Goal: Information Seeking & Learning: Find specific fact

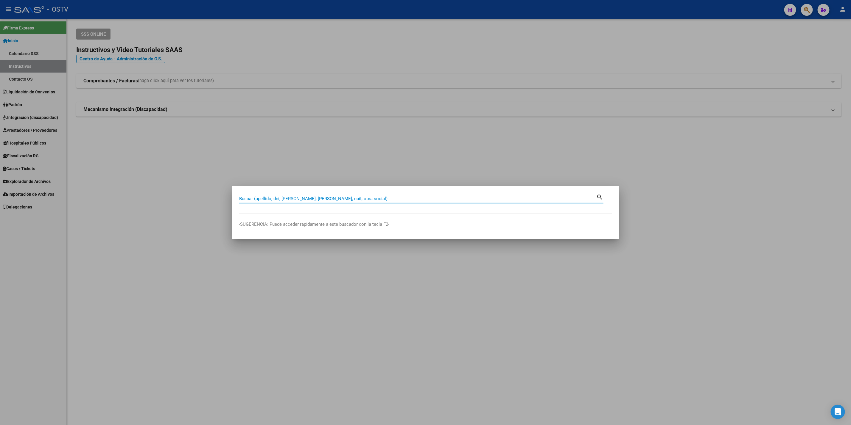
paste input "27294921341"
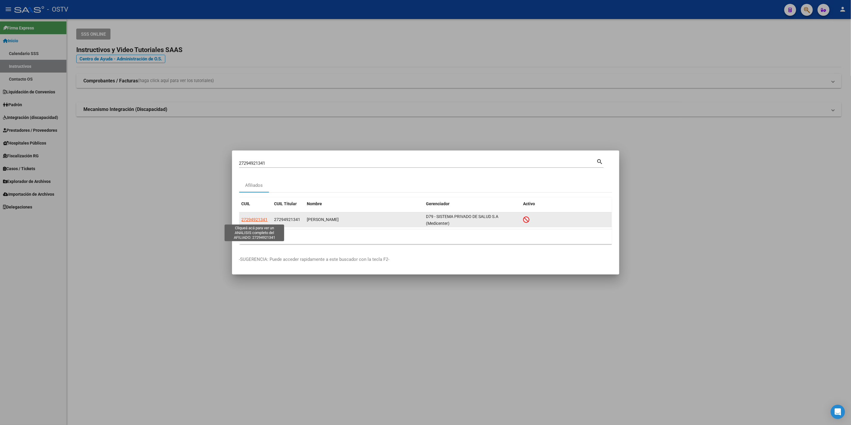
click at [265, 217] on span "27294921341" at bounding box center [254, 219] width 26 height 5
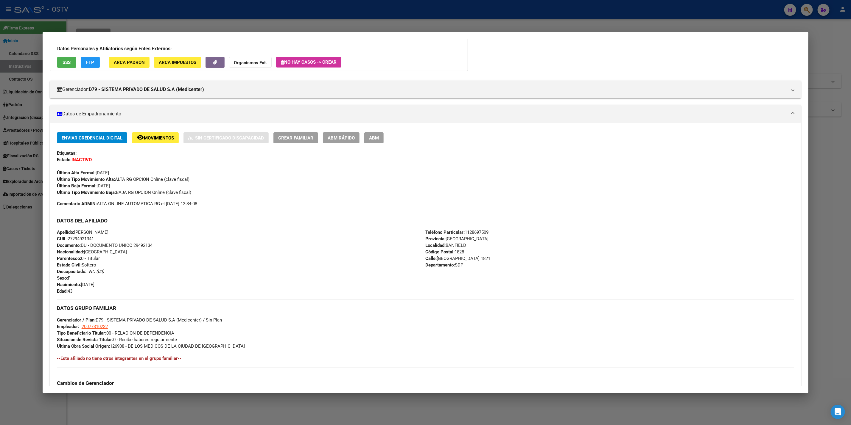
scroll to position [174, 0]
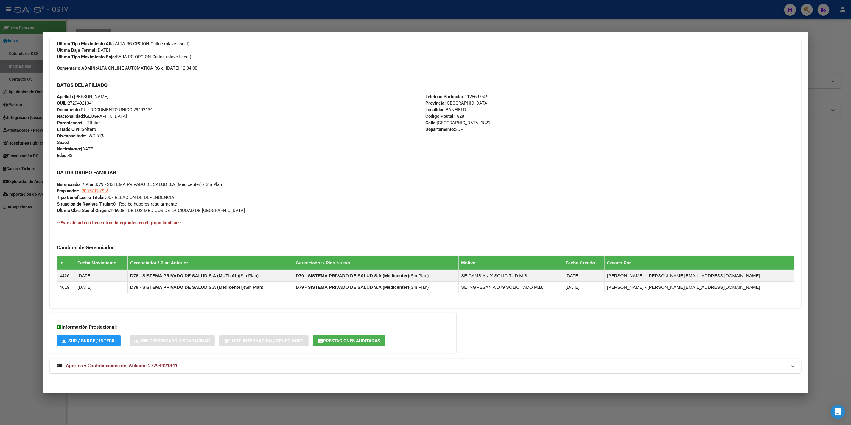
click at [194, 361] on mat-expansion-panel-header "Aportes y Contribuciones del Afiliado: 27294921341" at bounding box center [425, 366] width 751 height 14
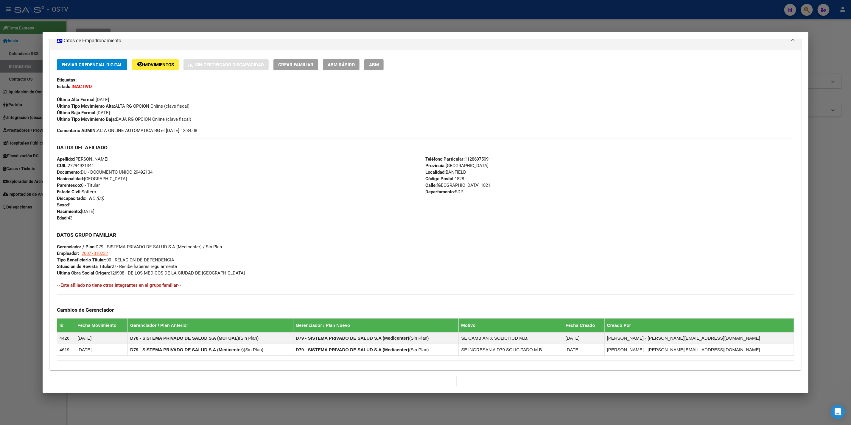
scroll to position [85, 0]
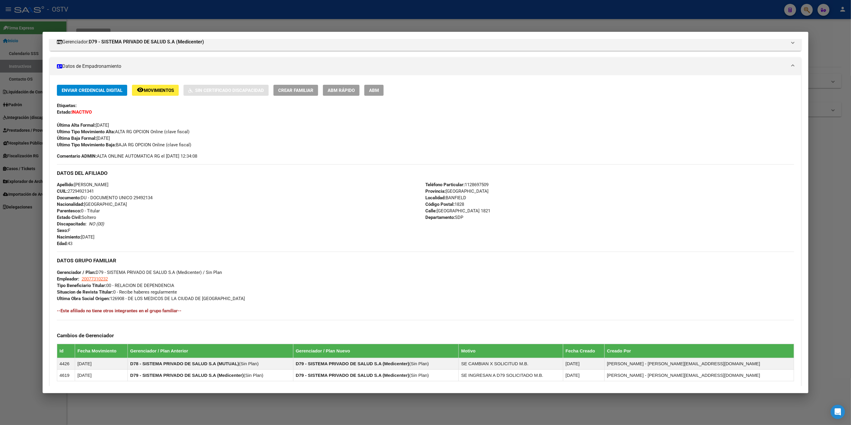
click at [0, 285] on div at bounding box center [425, 212] width 851 height 425
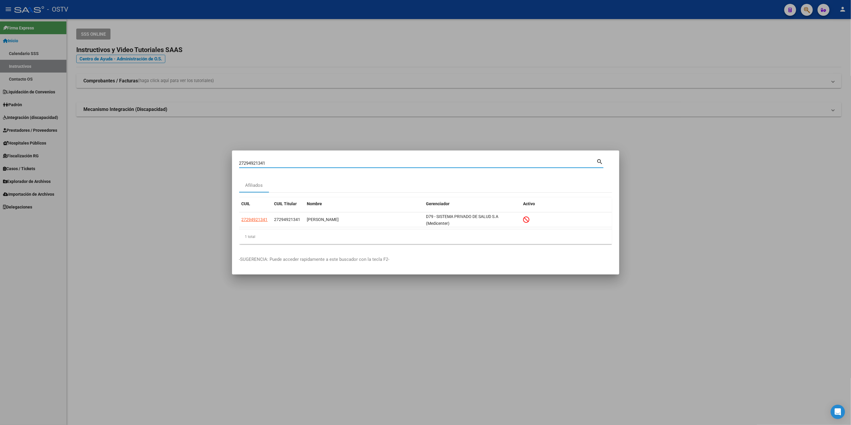
drag, startPoint x: 280, startPoint y: 160, endPoint x: 142, endPoint y: 161, distance: 138.4
click at [142, 161] on div "27294921341 Buscar (apellido, dni, cuil, nro traspaso, cuit, obra social) searc…" at bounding box center [425, 212] width 851 height 425
paste input "0161502929"
type input "20161502929"
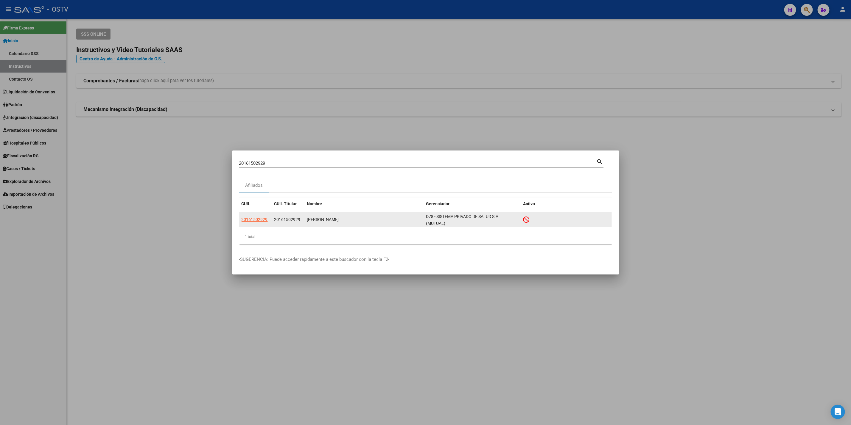
click at [259, 223] on app-link-go-to "20161502929" at bounding box center [254, 219] width 26 height 7
click at [258, 219] on span "20161502929" at bounding box center [254, 219] width 26 height 5
type textarea "20161502929"
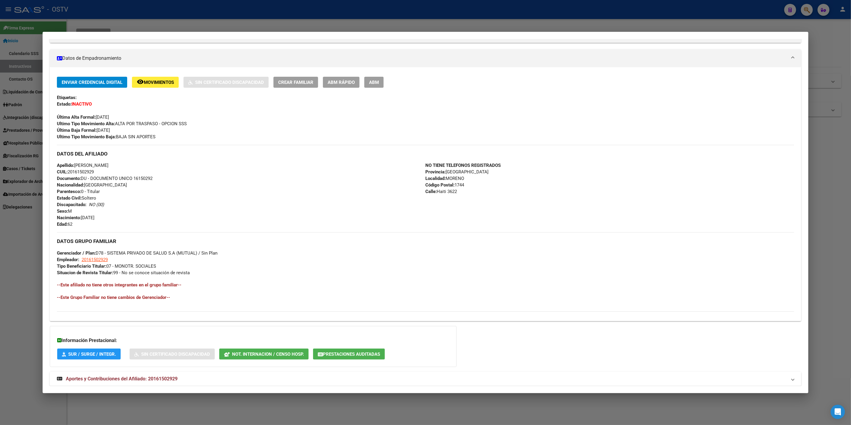
scroll to position [107, 0]
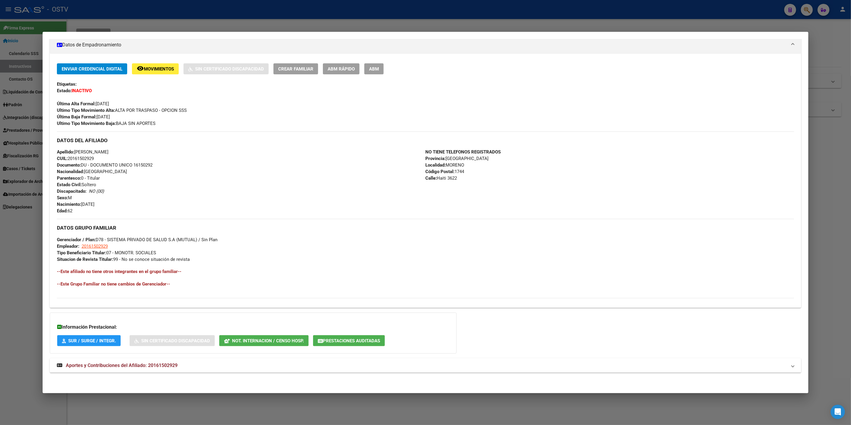
drag, startPoint x: 143, startPoint y: 354, endPoint x: 141, endPoint y: 364, distance: 10.9
click at [143, 354] on div "Información Prestacional: SUR / SURGE / INTEGR. Sin Certificado Discapacidad No…" at bounding box center [253, 333] width 407 height 41
click at [141, 365] on span "Aportes y Contribuciones del Afiliado: 20161502929" at bounding box center [122, 366] width 112 height 6
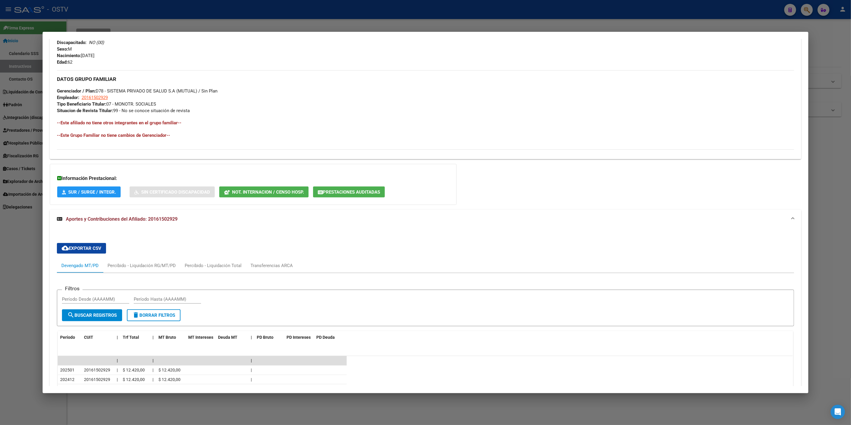
scroll to position [82, 0]
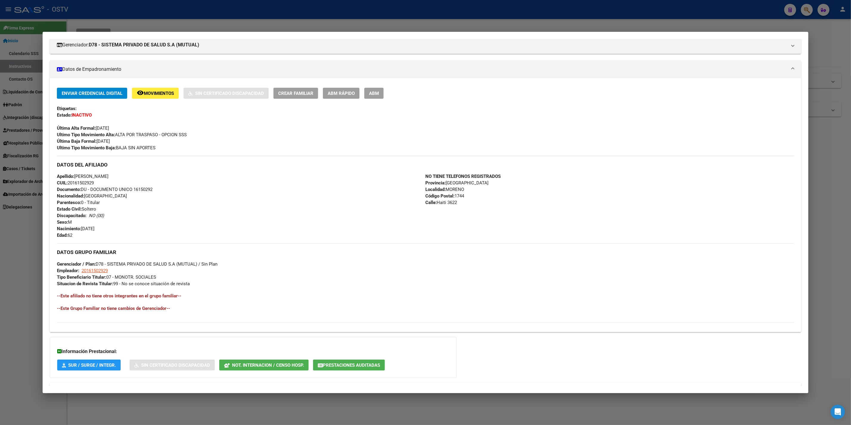
click at [0, 299] on div at bounding box center [425, 212] width 851 height 425
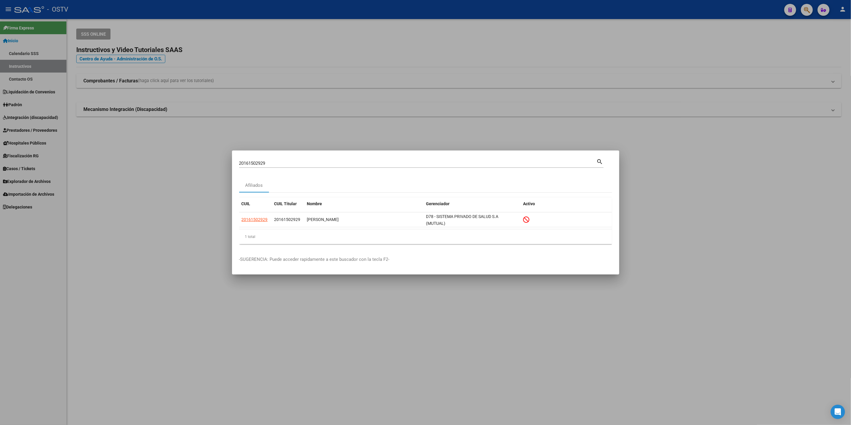
click at [79, 271] on div at bounding box center [425, 212] width 851 height 425
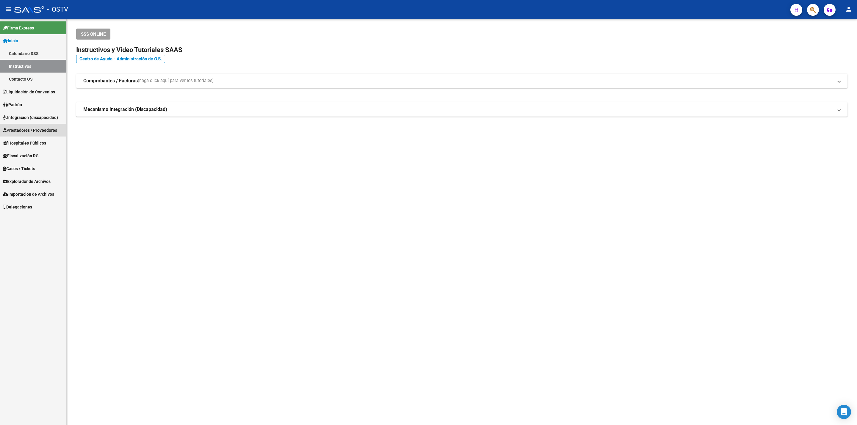
click at [44, 131] on span "Prestadores / Proveedores" at bounding box center [30, 130] width 54 height 7
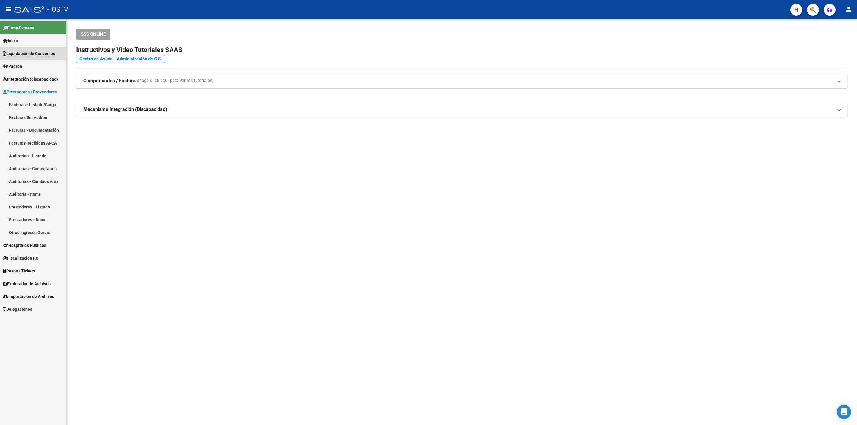
click at [44, 51] on span "Liquidación de Convenios" at bounding box center [29, 53] width 52 height 7
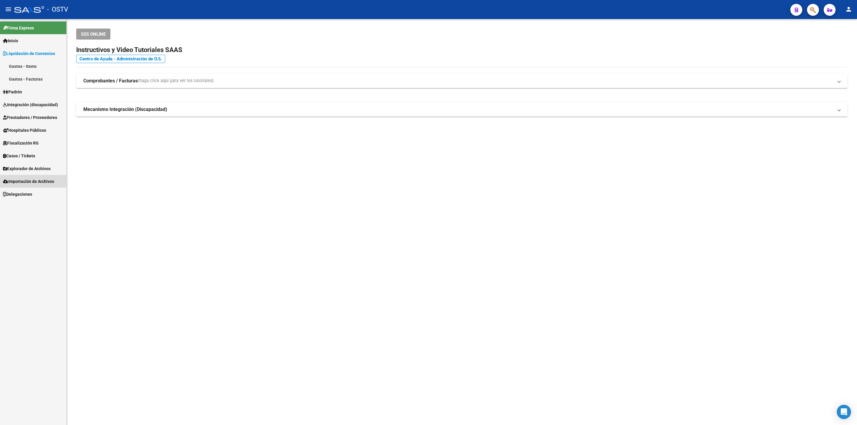
click at [48, 180] on span "Importación de Archivos" at bounding box center [28, 181] width 51 height 7
click at [48, 180] on link "Delegaciones" at bounding box center [33, 181] width 66 height 13
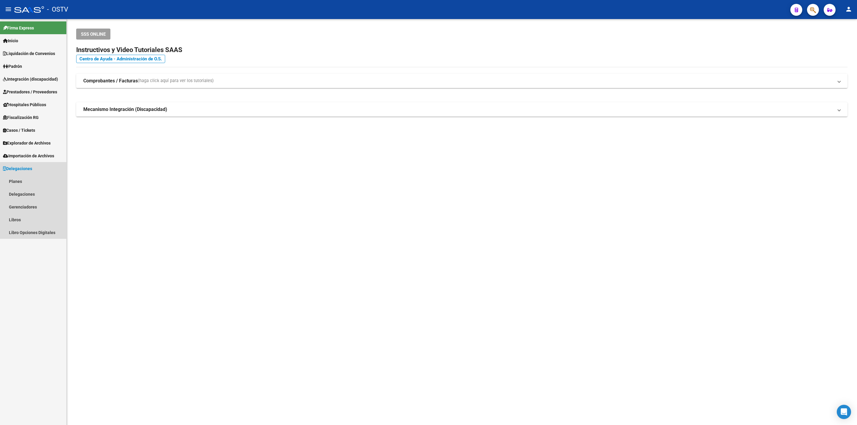
click at [44, 170] on link "Delegaciones" at bounding box center [33, 168] width 66 height 13
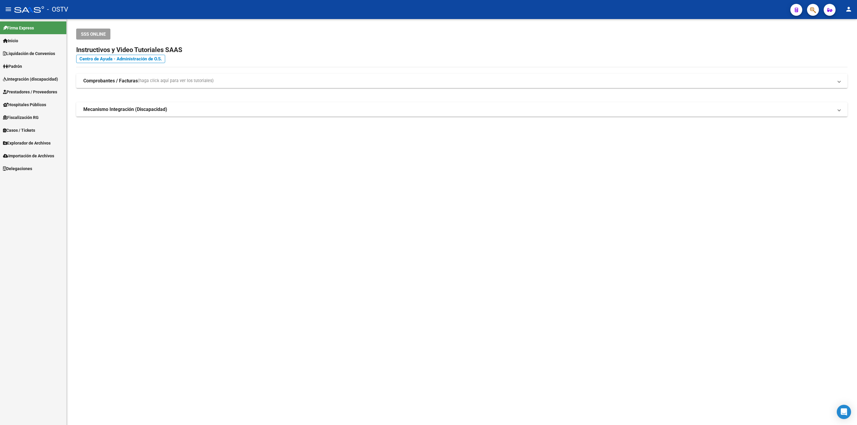
click at [41, 161] on link "Importación de Archivos" at bounding box center [33, 155] width 66 height 13
click at [41, 169] on link "SSS" at bounding box center [33, 168] width 66 height 13
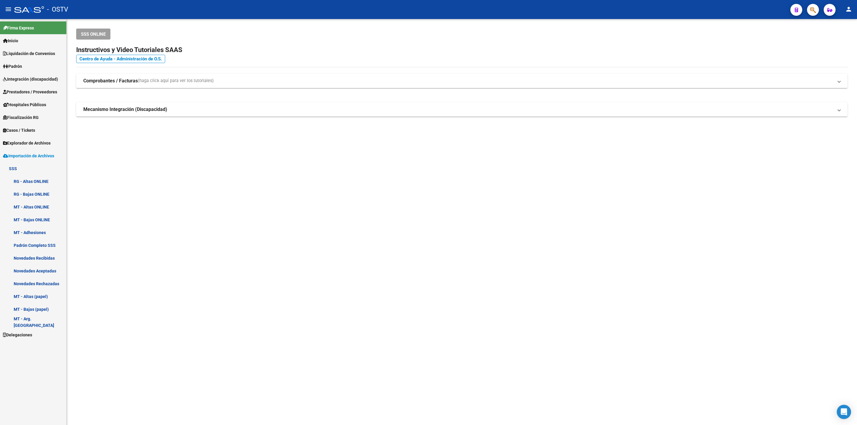
click at [42, 178] on link "RG - Altas ONLINE" at bounding box center [33, 181] width 66 height 13
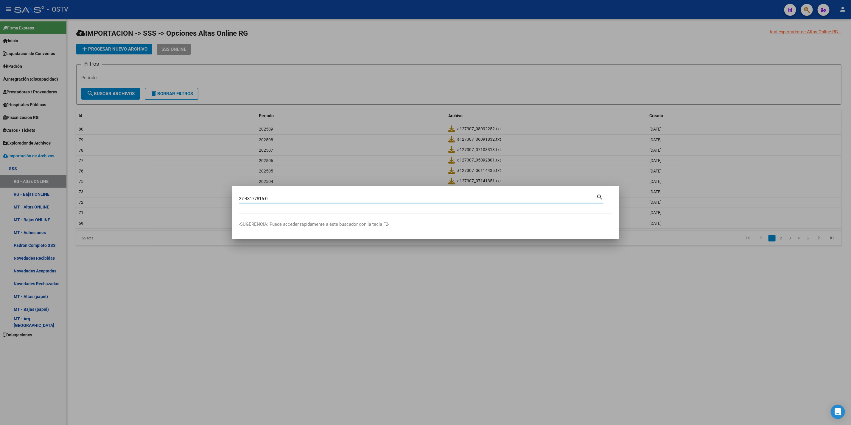
type input "27431778160"
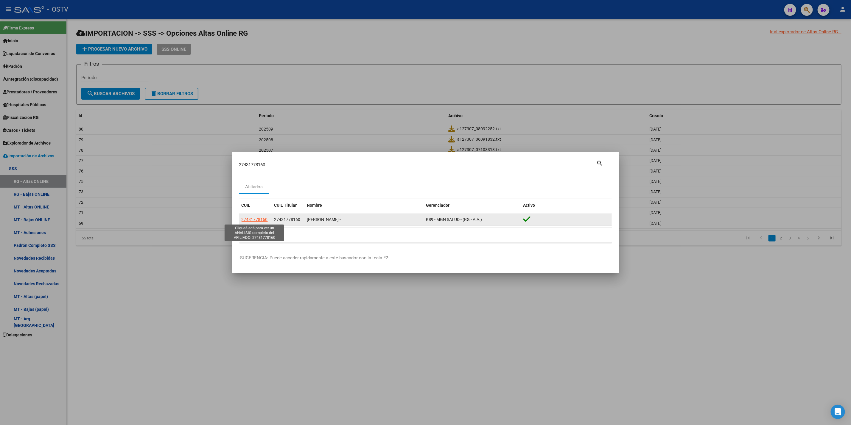
click at [250, 221] on span "27431778160" at bounding box center [254, 219] width 26 height 5
type textarea "27431778160"
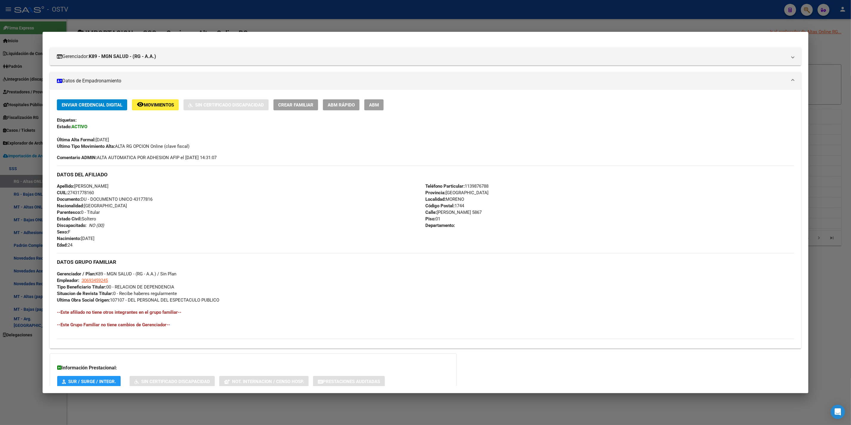
scroll to position [112, 0]
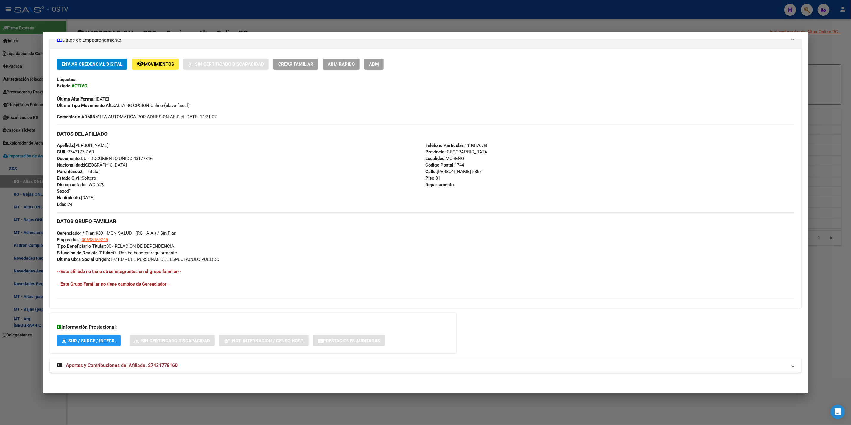
click at [169, 363] on span "Aportes y Contribuciones del Afiliado: 27431778160" at bounding box center [122, 366] width 112 height 6
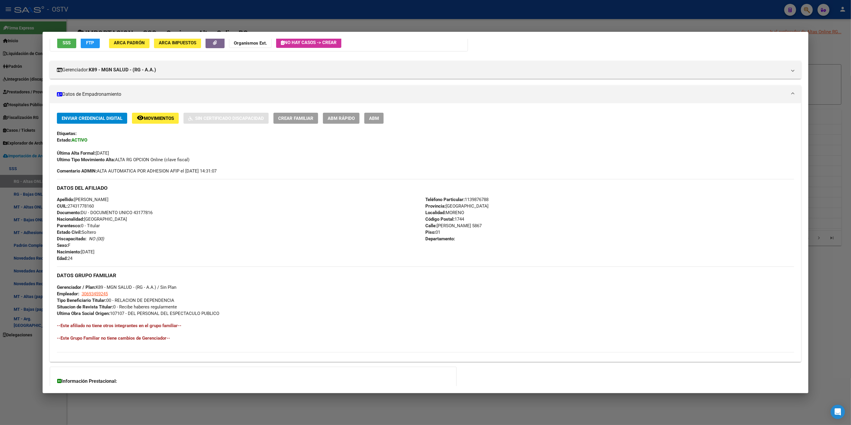
scroll to position [0, 0]
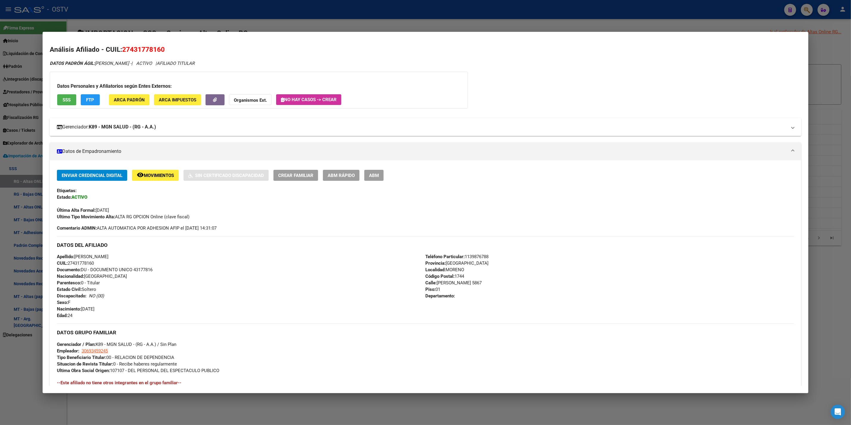
click at [152, 132] on mat-expansion-panel-header "Gerenciador: K89 - MGN SALUD - (RG - A.A.)" at bounding box center [425, 127] width 751 height 18
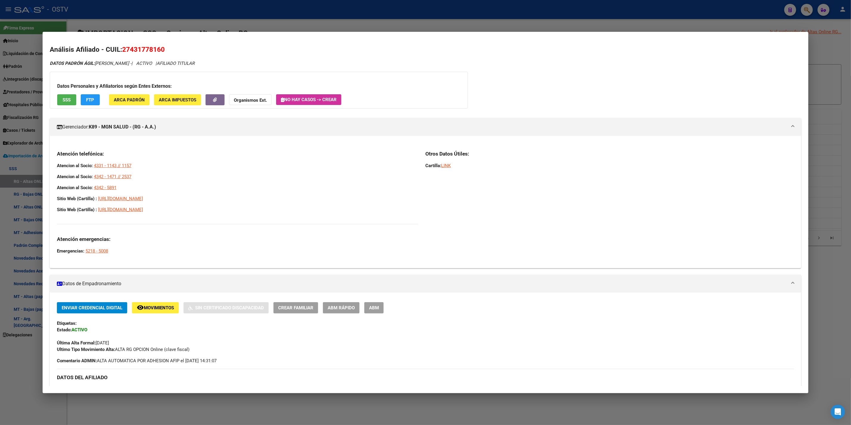
drag, startPoint x: 119, startPoint y: 188, endPoint x: 54, endPoint y: 166, distance: 68.3
click at [57, 166] on div "Atención telefónica: Atencion al Socio: 4331 - 1143 // 1157 Atencion al Socio: …" at bounding box center [237, 203] width 361 height 104
copy div "Atencion al Socio: 4331 - 1143 // 1157 Atencion al Socio: 4342 - 1471 // 2537 A…"
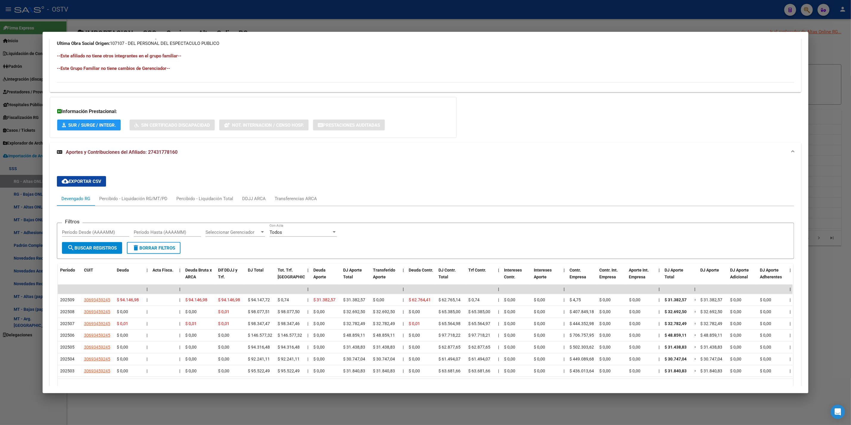
scroll to position [491, 0]
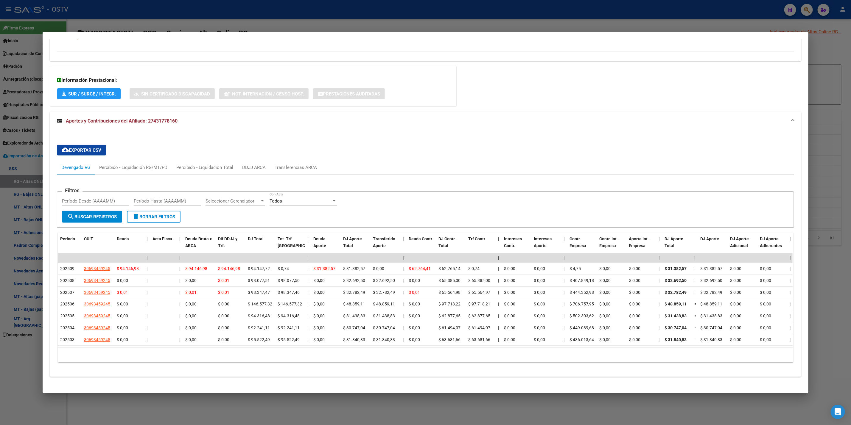
click at [194, 20] on div at bounding box center [425, 212] width 851 height 425
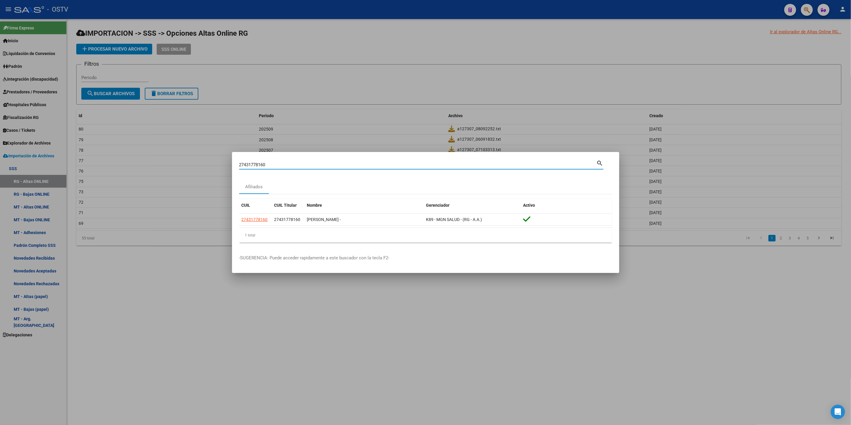
drag, startPoint x: 272, startPoint y: 166, endPoint x: 91, endPoint y: 179, distance: 181.4
click at [92, 179] on div "27431778160 Buscar (apellido, dni, cuil, nro traspaso, cuit, obra social) searc…" at bounding box center [425, 212] width 851 height 425
paste input "17616683"
type input "17616683"
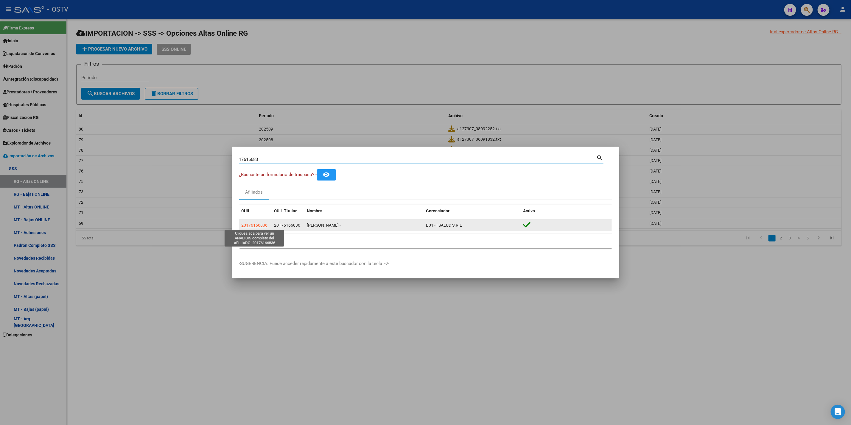
click at [257, 226] on span "20176166836" at bounding box center [254, 225] width 26 height 5
type textarea "20176166836"
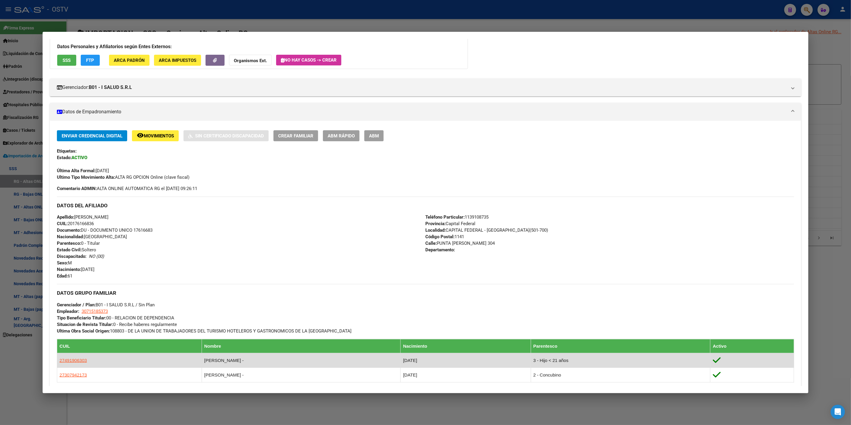
scroll to position [148, 0]
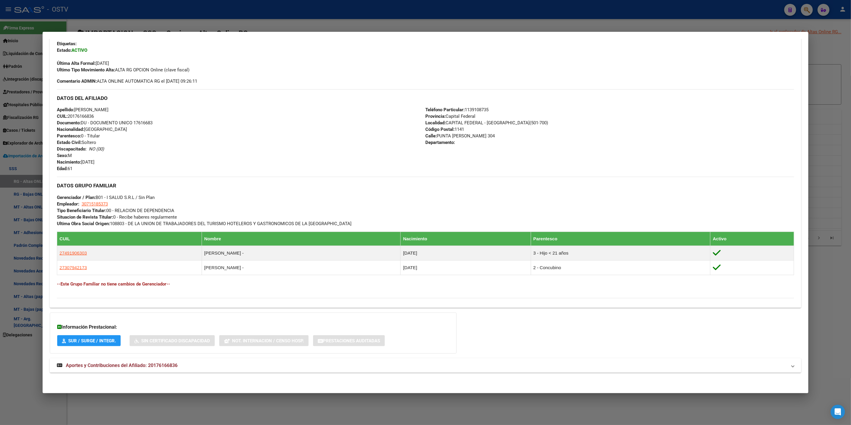
click at [226, 371] on mat-expansion-panel-header "Aportes y Contribuciones del Afiliado: 20176166836" at bounding box center [425, 366] width 751 height 14
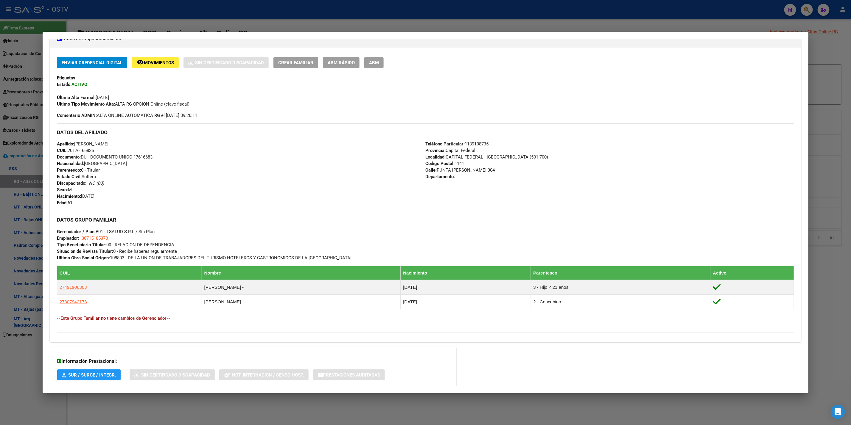
scroll to position [89, 0]
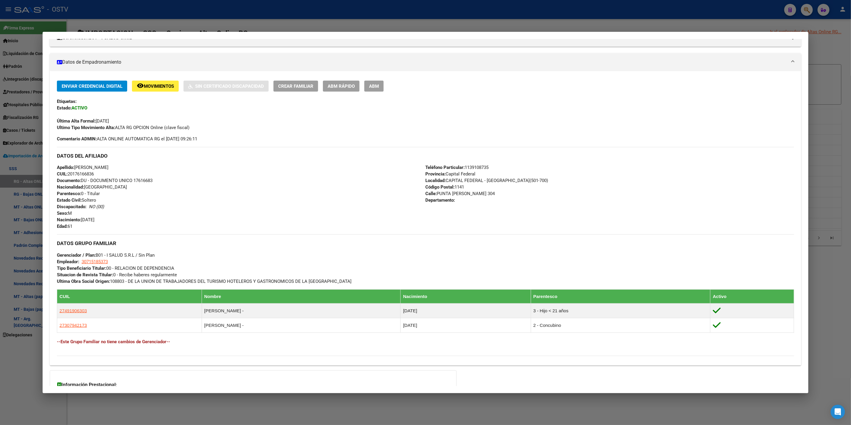
drag, startPoint x: 95, startPoint y: 227, endPoint x: 53, endPoint y: 159, distance: 79.6
click at [53, 159] on div "Enviar Credencial Digital remove_red_eye Movimientos Sin Certificado Discapacid…" at bounding box center [425, 221] width 751 height 280
drag, startPoint x: 83, startPoint y: 226, endPoint x: 50, endPoint y: 109, distance: 121.6
click at [50, 109] on div "Enviar Credencial Digital remove_red_eye Movimientos Sin Certificado Discapacid…" at bounding box center [425, 221] width 751 height 280
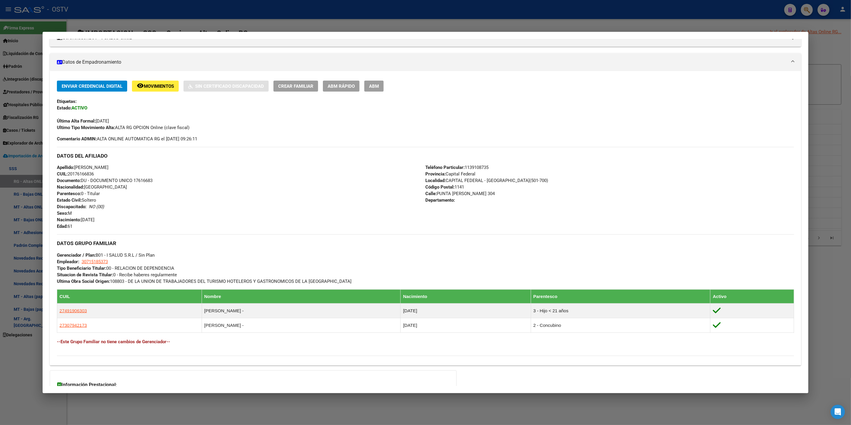
copy div "Estado: ACTIVO Última Alta Formal: [DATE] Ultimo Tipo Movimiento Alta: ALTA RG …"
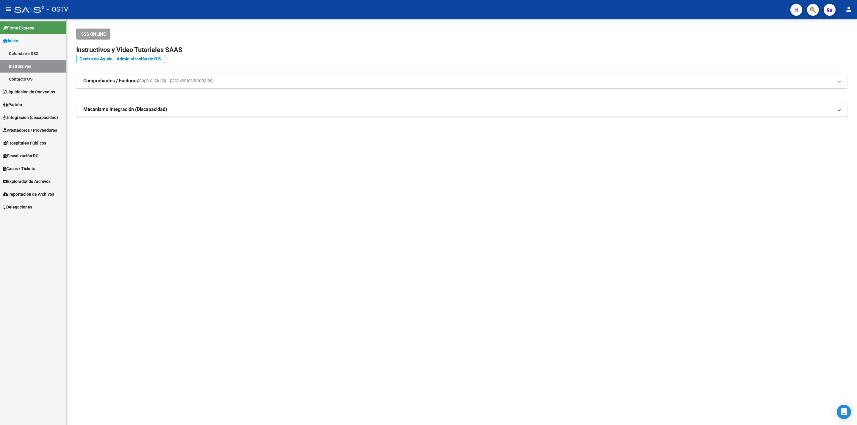
click at [30, 101] on link "Padrón" at bounding box center [33, 104] width 66 height 13
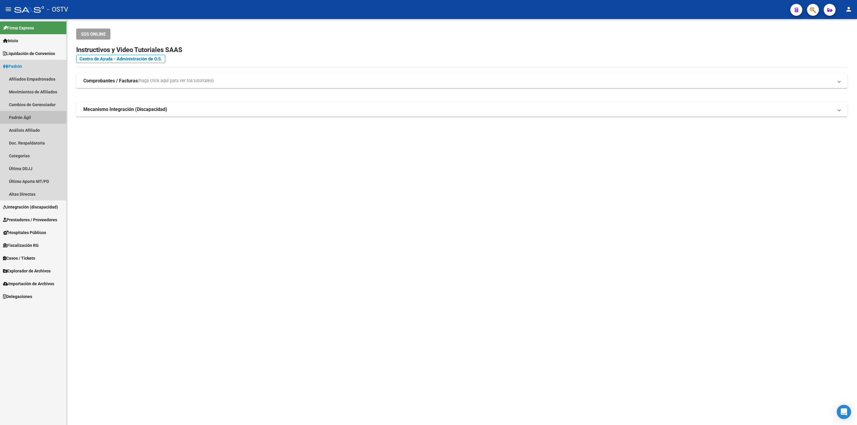
click at [30, 116] on link "Padrón Ágil" at bounding box center [33, 117] width 66 height 13
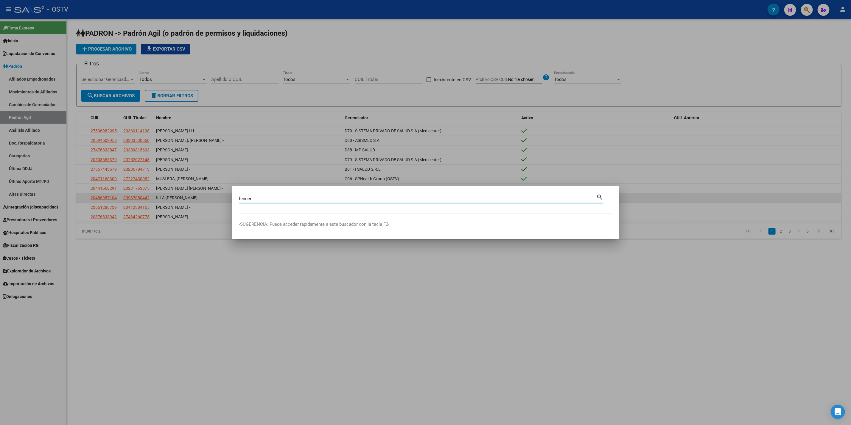
type input "fenner"
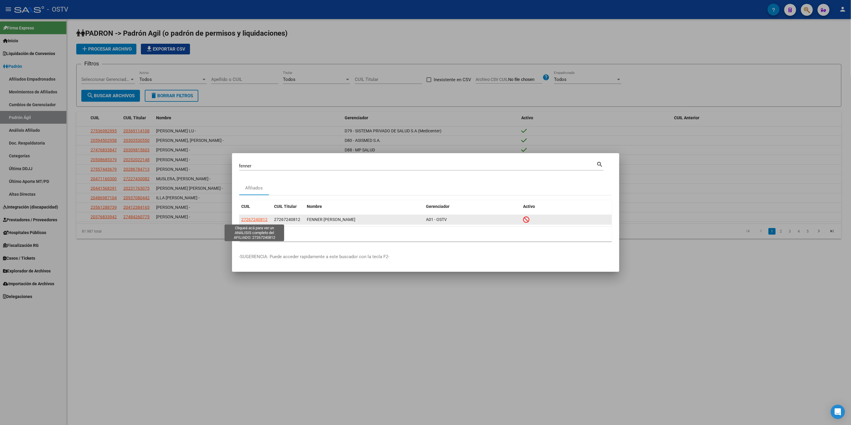
click at [256, 222] on span "27267240812" at bounding box center [254, 219] width 26 height 5
